Goal: Task Accomplishment & Management: Manage account settings

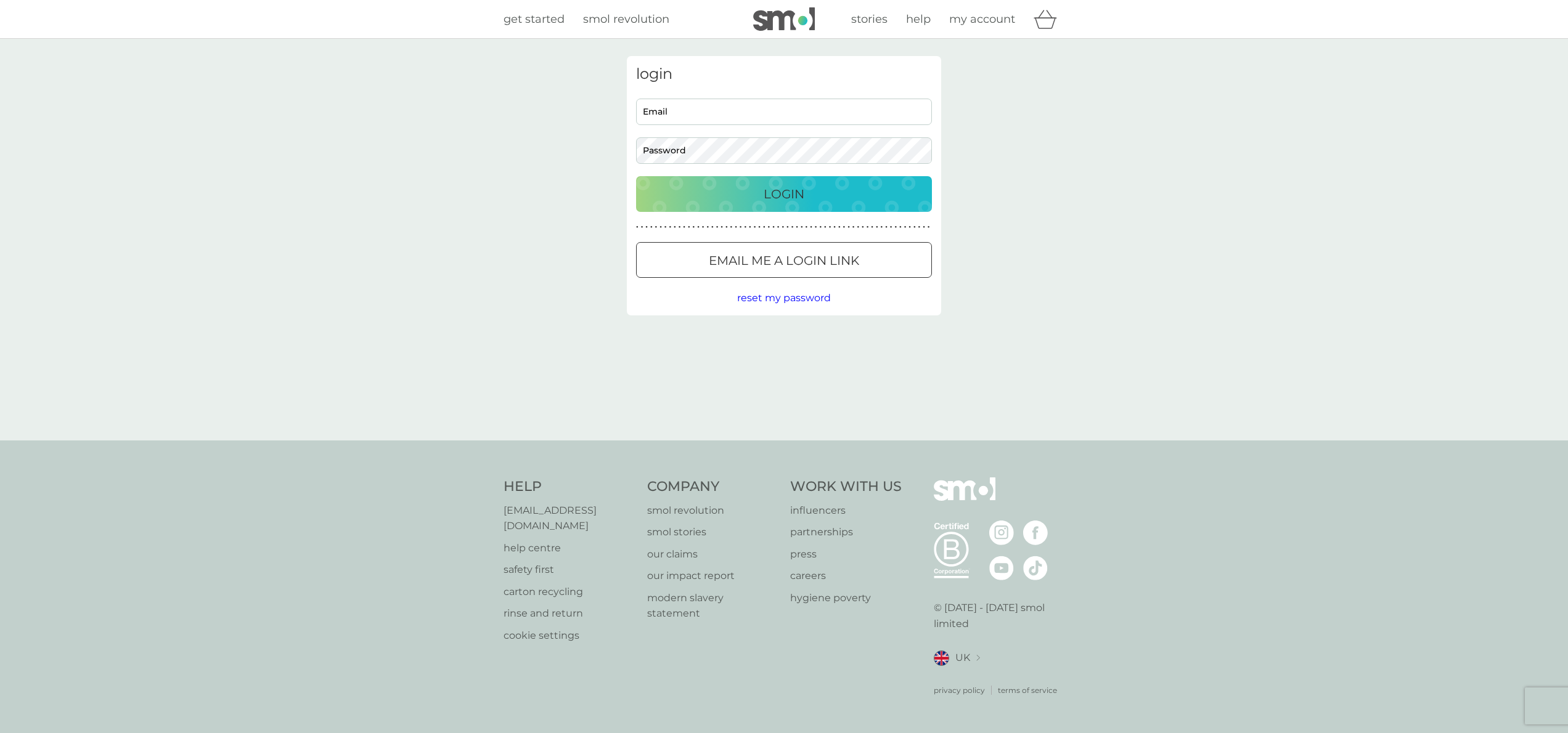
type input "[PERSON_NAME][EMAIL_ADDRESS][DOMAIN_NAME]"
click at [774, 192] on p "Login" at bounding box center [784, 193] width 41 height 19
